Goal: Task Accomplishment & Management: Complete application form

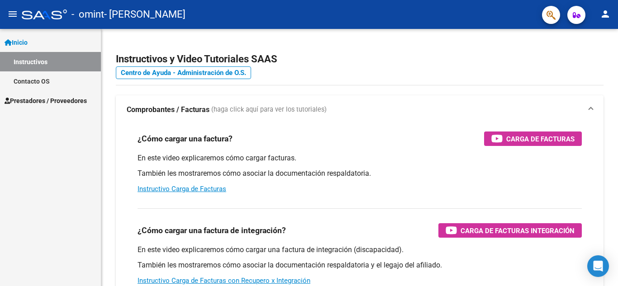
click at [55, 102] on span "Prestadores / Proveedores" at bounding box center [46, 101] width 82 height 10
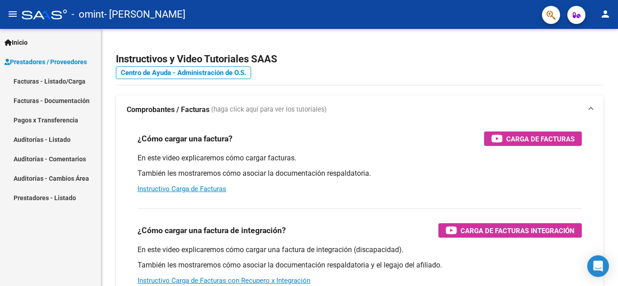
click at [54, 79] on link "Facturas - Listado/Carga" at bounding box center [50, 80] width 101 height 19
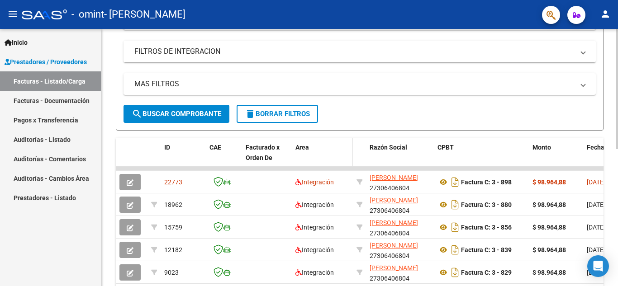
scroll to position [181, 0]
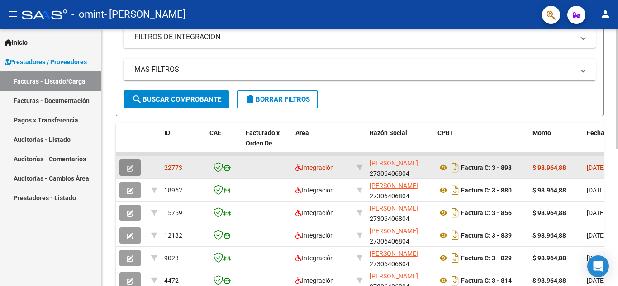
click at [125, 165] on button "button" at bounding box center [129, 168] width 21 height 16
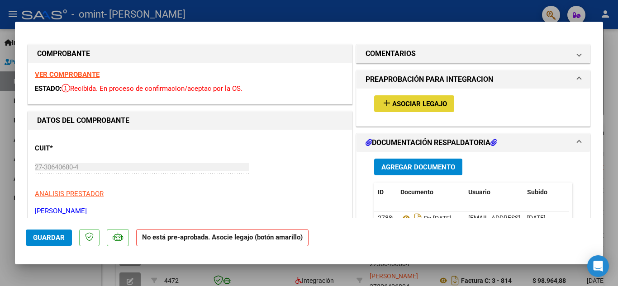
click at [419, 104] on span "Asociar Legajo" at bounding box center [419, 104] width 55 height 8
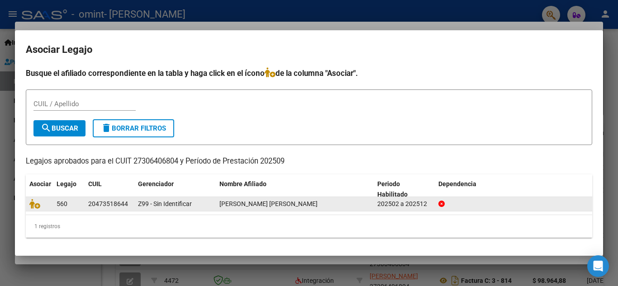
click at [56, 205] on datatable-body-cell "560" at bounding box center [69, 204] width 32 height 14
click at [39, 203] on icon at bounding box center [34, 204] width 11 height 10
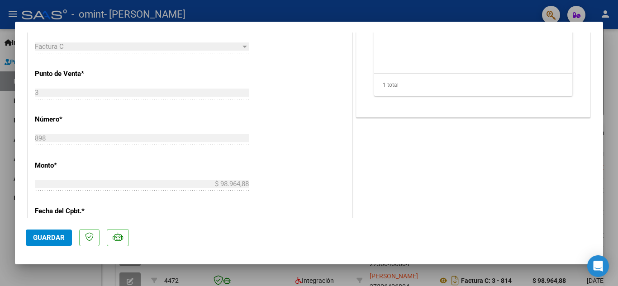
scroll to position [362, 0]
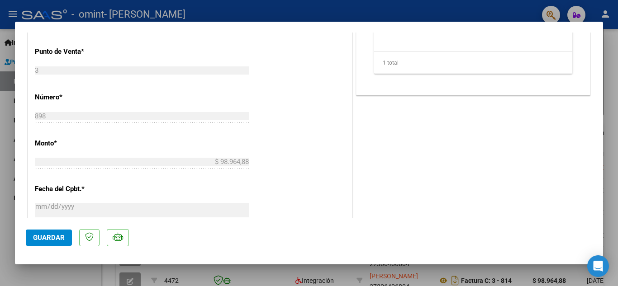
click at [50, 234] on span "Guardar" at bounding box center [49, 238] width 32 height 8
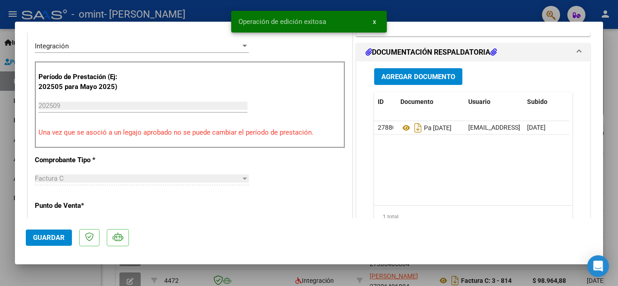
scroll to position [181, 0]
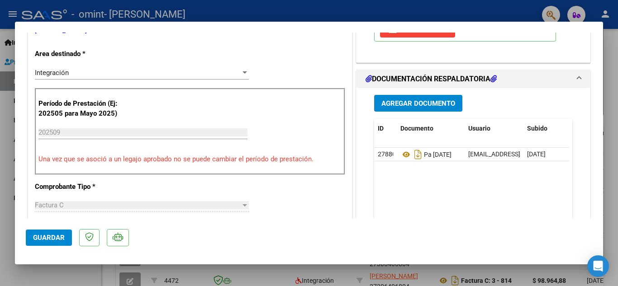
click at [613, 48] on div at bounding box center [309, 143] width 618 height 286
type input "$ 0,00"
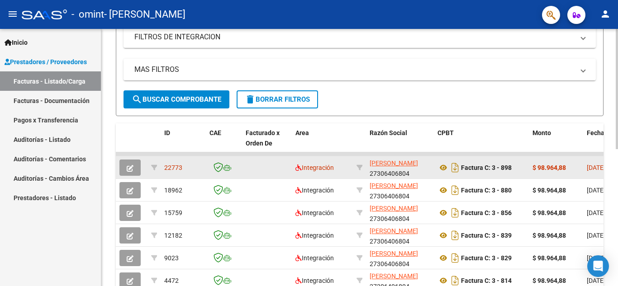
click at [133, 170] on icon "button" at bounding box center [130, 168] width 7 height 7
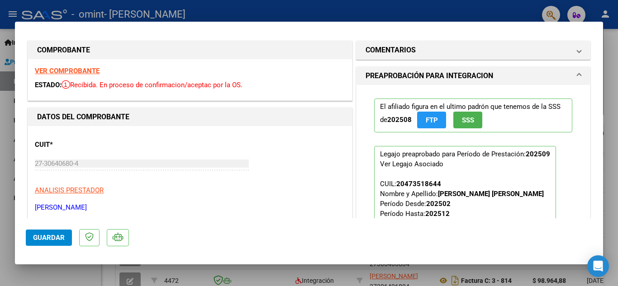
scroll to position [0, 0]
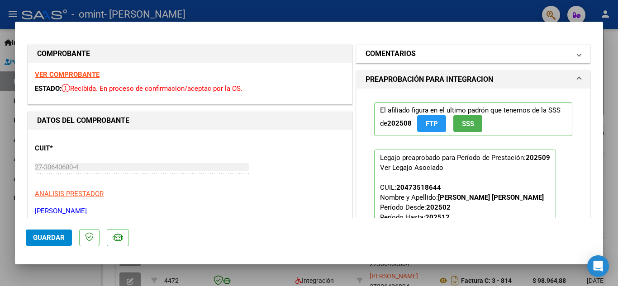
click at [577, 56] on span at bounding box center [579, 53] width 4 height 11
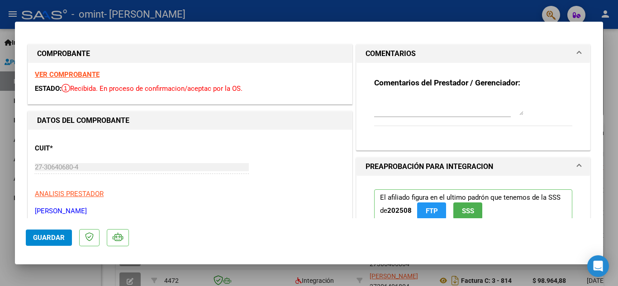
click at [577, 56] on span at bounding box center [579, 53] width 4 height 11
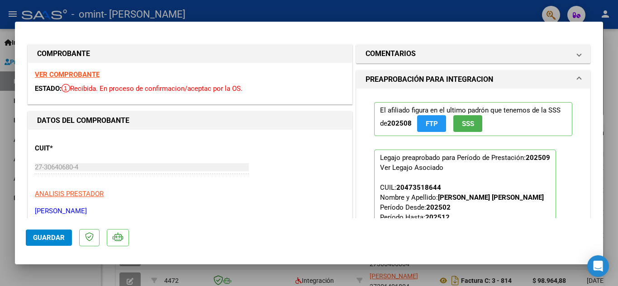
click at [577, 81] on span at bounding box center [579, 79] width 4 height 11
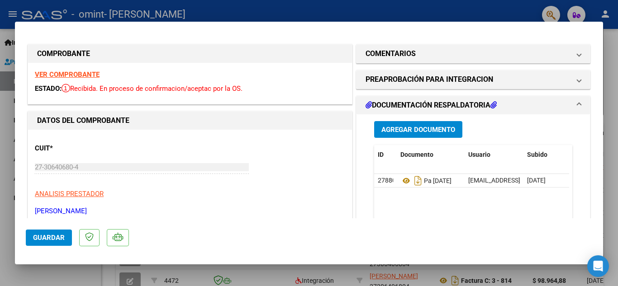
click at [577, 105] on span at bounding box center [579, 105] width 4 height 11
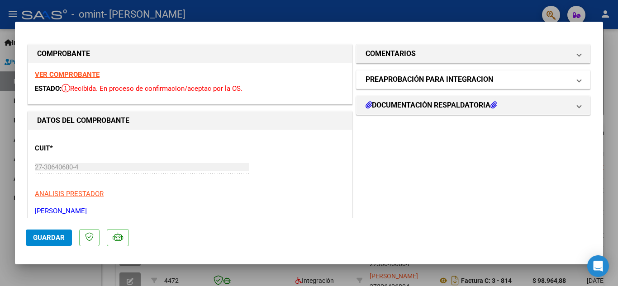
click at [577, 78] on span at bounding box center [579, 79] width 4 height 11
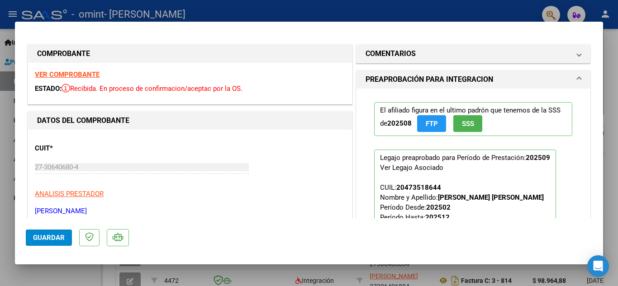
click at [612, 62] on div at bounding box center [309, 143] width 618 height 286
type input "$ 0,00"
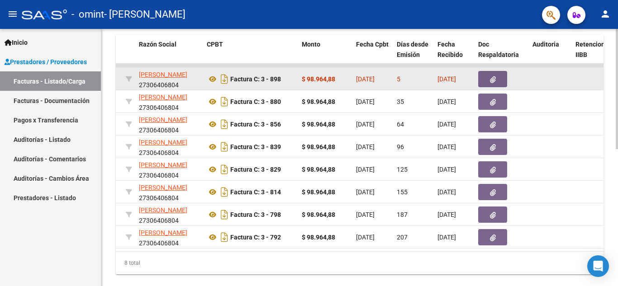
scroll to position [249, 0]
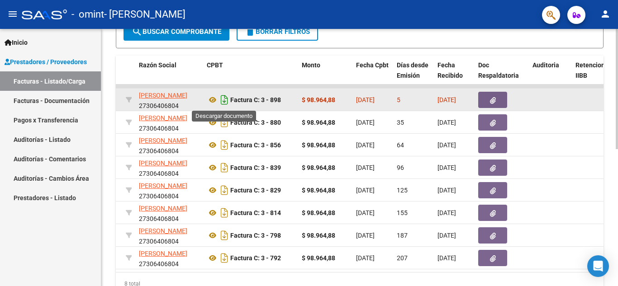
click at [224, 99] on icon "Descargar documento" at bounding box center [224, 100] width 12 height 14
click at [495, 97] on icon "button" at bounding box center [493, 100] width 6 height 7
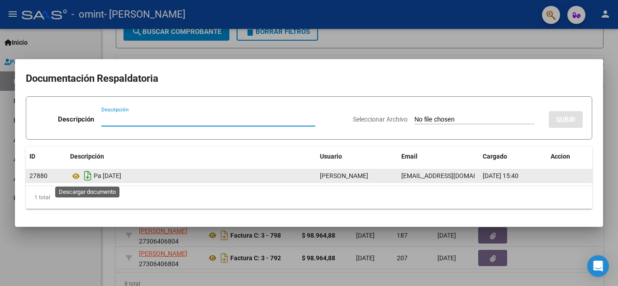
click at [86, 177] on icon "Descargar documento" at bounding box center [88, 176] width 12 height 14
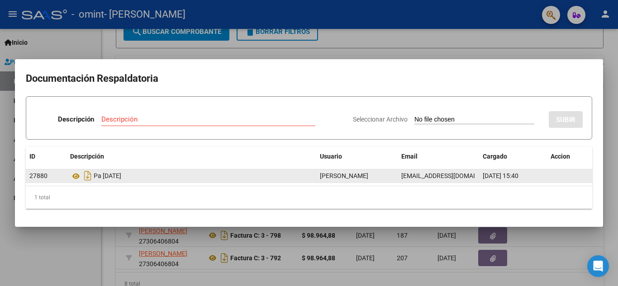
click at [611, 60] on div at bounding box center [309, 143] width 618 height 286
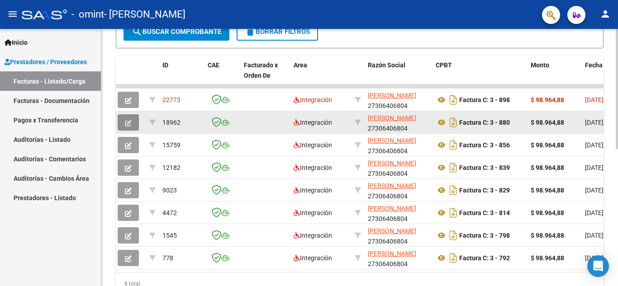
click at [126, 122] on icon "button" at bounding box center [128, 123] width 7 height 7
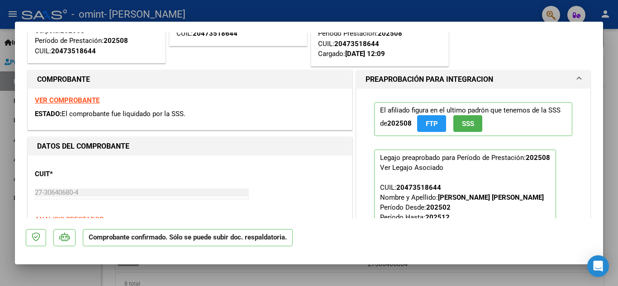
scroll to position [0, 0]
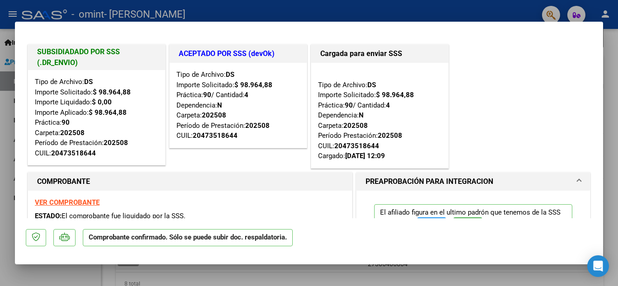
click at [610, 78] on div at bounding box center [309, 143] width 618 height 286
type input "$ 0,00"
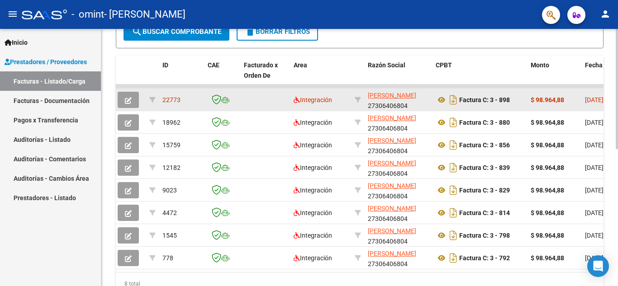
scroll to position [249, 0]
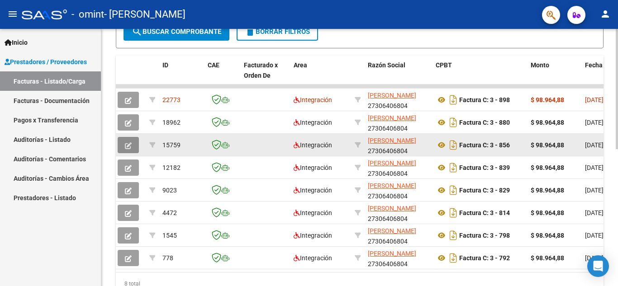
click at [128, 141] on span "button" at bounding box center [128, 145] width 7 height 8
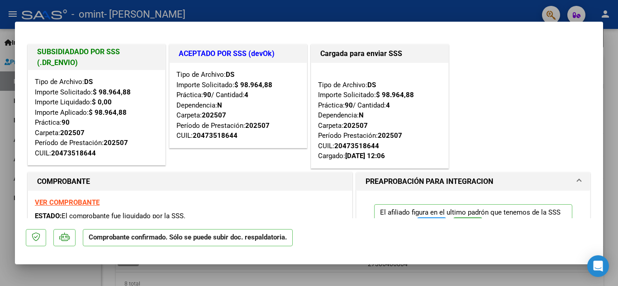
click at [606, 72] on div at bounding box center [309, 143] width 618 height 286
type input "$ 0,00"
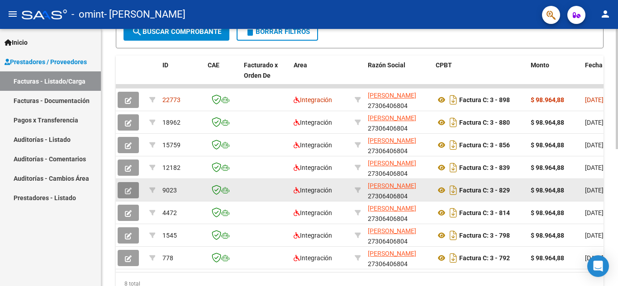
click at [128, 190] on icon "button" at bounding box center [128, 191] width 7 height 7
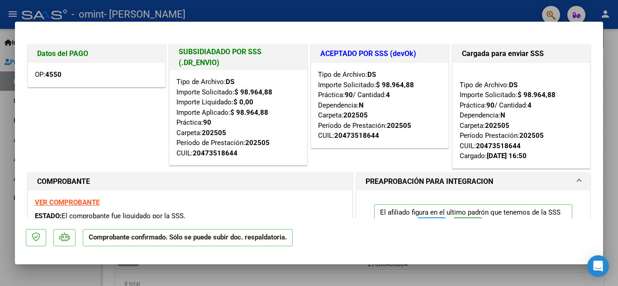
click at [613, 118] on div at bounding box center [309, 143] width 618 height 286
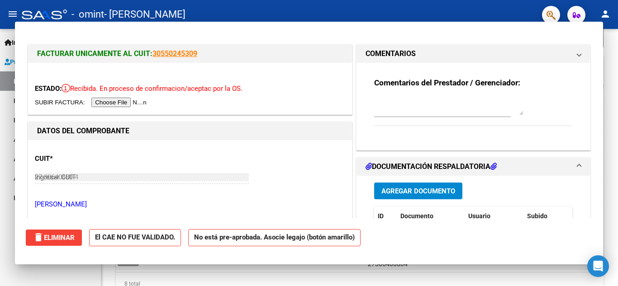
type input "$ 0,00"
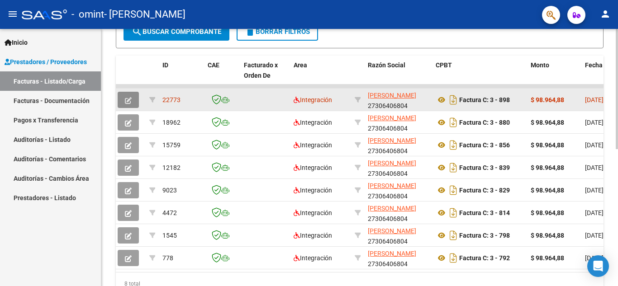
click at [132, 96] on button "button" at bounding box center [128, 100] width 21 height 16
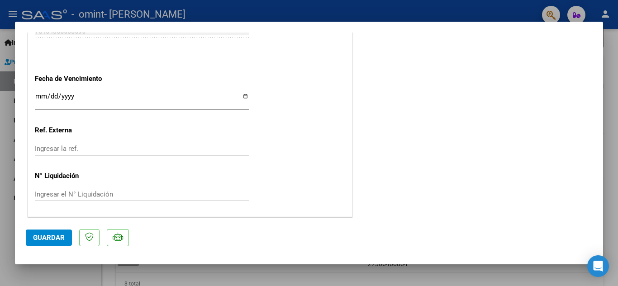
scroll to position [590, 0]
click at [614, 156] on div at bounding box center [309, 143] width 618 height 286
type input "$ 0,00"
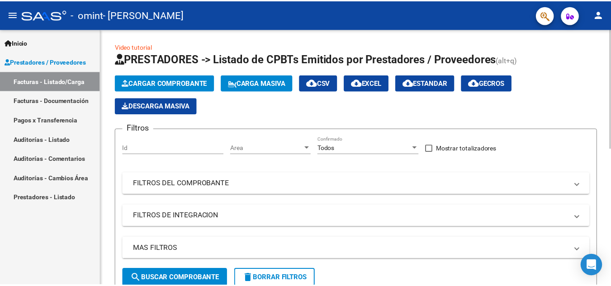
scroll to position [0, 0]
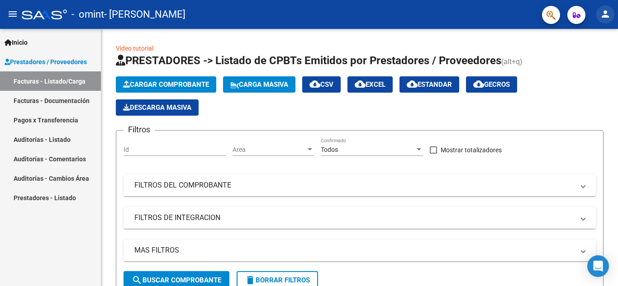
click at [603, 14] on mat-icon "person" at bounding box center [604, 14] width 11 height 11
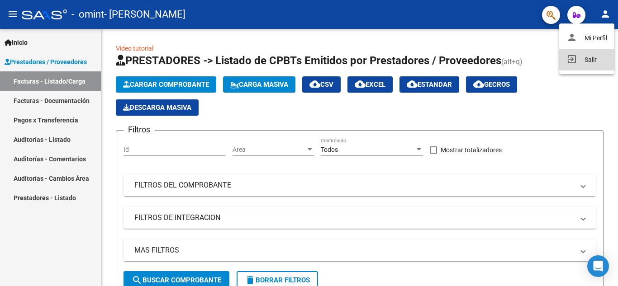
click at [588, 56] on button "exit_to_app Salir" at bounding box center [586, 60] width 55 height 22
